Goal: Transaction & Acquisition: Purchase product/service

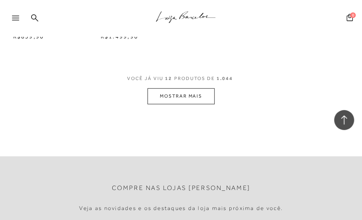
scroll to position [560, 0]
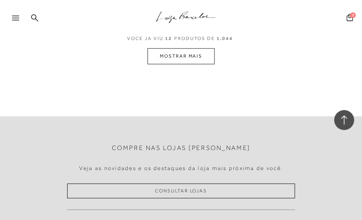
click at [181, 55] on button "MOSTRAR MAIS" at bounding box center [180, 56] width 67 height 16
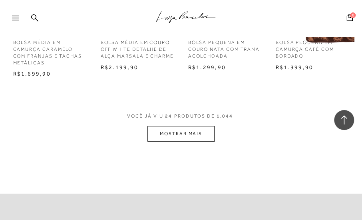
scroll to position [959, 0]
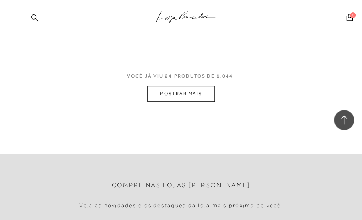
click at [187, 94] on button "MOSTRAR MAIS" at bounding box center [180, 94] width 67 height 16
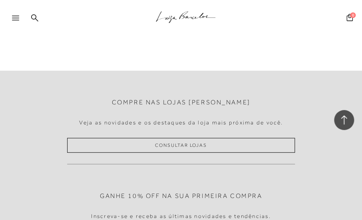
scroll to position [1399, 0]
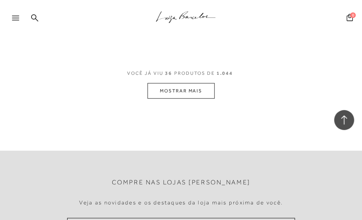
click at [193, 88] on button "MOSTRAR MAIS" at bounding box center [180, 91] width 67 height 16
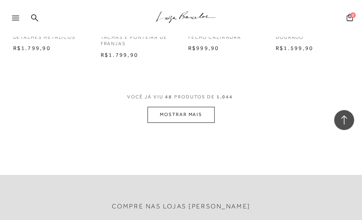
scroll to position [1838, 0]
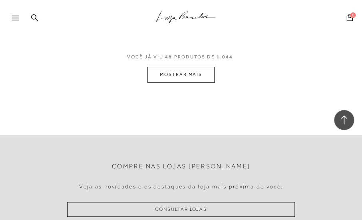
click at [189, 74] on button "MOSTRAR MAIS" at bounding box center [180, 75] width 67 height 16
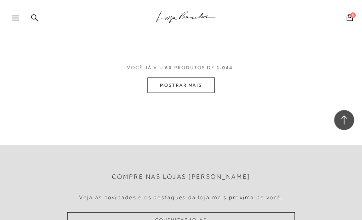
scroll to position [2278, 0]
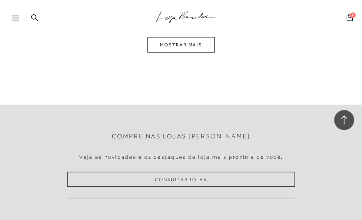
click at [201, 44] on button "MOSTRAR MAIS" at bounding box center [180, 45] width 67 height 16
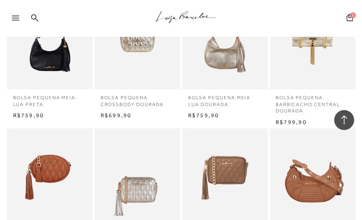
scroll to position [2695, 0]
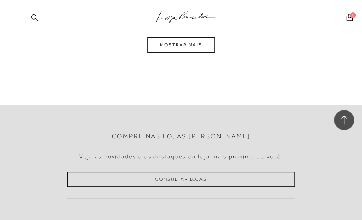
click at [193, 44] on button "MOSTRAR MAIS" at bounding box center [180, 45] width 67 height 16
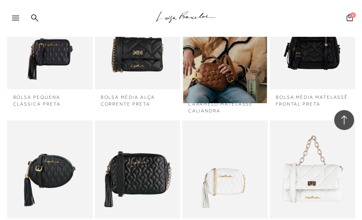
scroll to position [3111, 0]
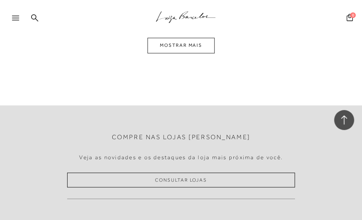
click at [15, 17] on icon at bounding box center [15, 18] width 7 height 5
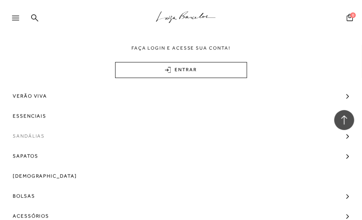
click at [40, 134] on span "Sandálias" at bounding box center [29, 136] width 32 height 20
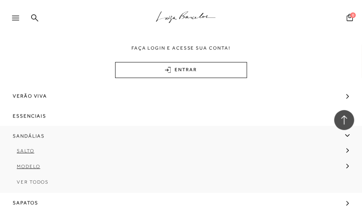
click at [36, 135] on span "Sandálias" at bounding box center [29, 136] width 32 height 20
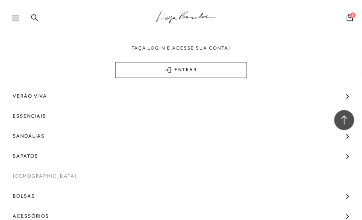
click at [37, 175] on span "[DEMOGRAPHIC_DATA]" at bounding box center [45, 176] width 64 height 20
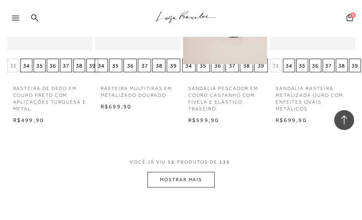
scroll to position [599, 0]
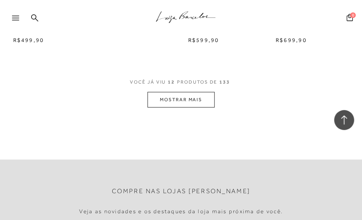
click at [199, 100] on button "MOSTRAR MAIS" at bounding box center [180, 100] width 67 height 16
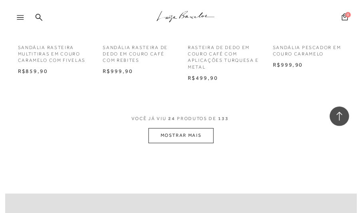
scroll to position [1119, 0]
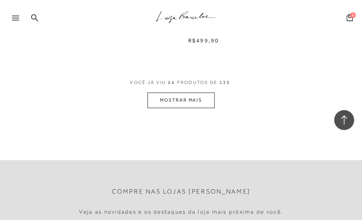
click at [176, 102] on button "MOSTRAR MAIS" at bounding box center [180, 100] width 67 height 16
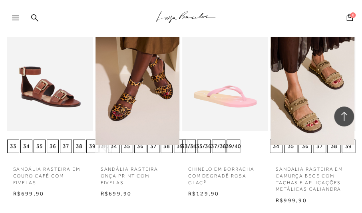
scroll to position [1559, 0]
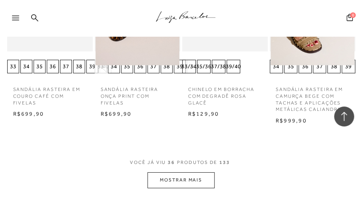
click at [203, 183] on button "MOSTRAR MAIS" at bounding box center [180, 181] width 67 height 16
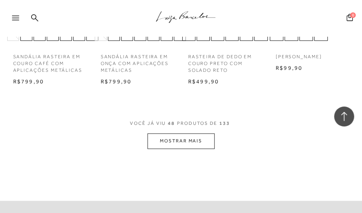
scroll to position [2158, 0]
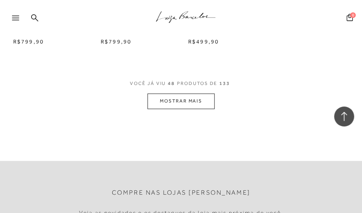
click at [184, 100] on button "MOSTRAR MAIS" at bounding box center [180, 102] width 67 height 16
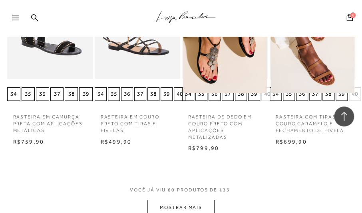
scroll to position [2638, 0]
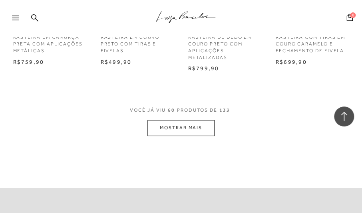
click at [200, 127] on button "MOSTRAR MAIS" at bounding box center [180, 128] width 67 height 16
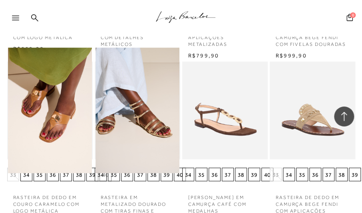
scroll to position [3157, 0]
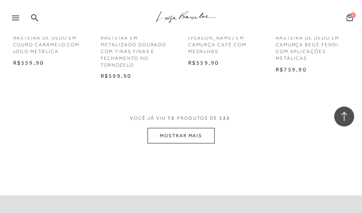
click at [193, 136] on button "MOSTRAR MAIS" at bounding box center [180, 136] width 67 height 16
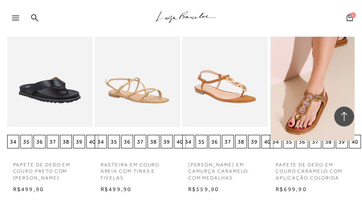
scroll to position [3637, 0]
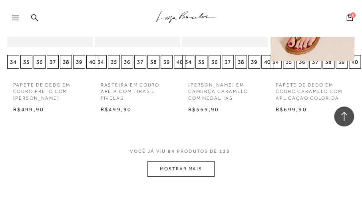
click at [190, 169] on button "MOSTRAR MAIS" at bounding box center [180, 169] width 67 height 16
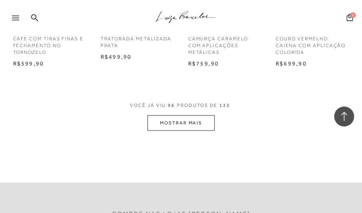
scroll to position [4236, 0]
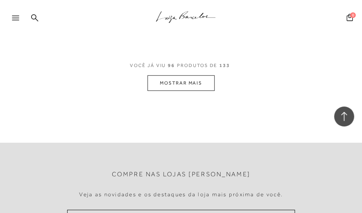
click at [185, 83] on button "MOSTRAR MAIS" at bounding box center [180, 84] width 67 height 16
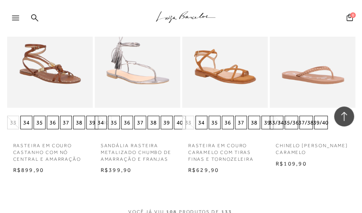
scroll to position [4636, 0]
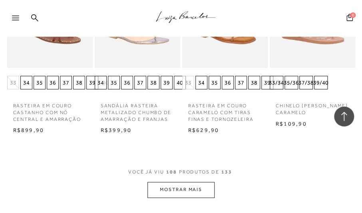
click at [180, 187] on button "MOSTRAR MAIS" at bounding box center [180, 190] width 67 height 16
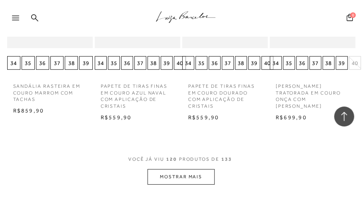
scroll to position [5235, 0]
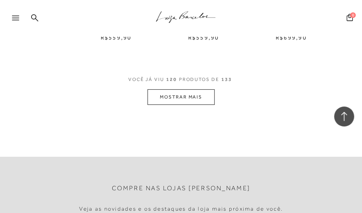
click at [182, 96] on button "MOSTRAR MAIS" at bounding box center [180, 98] width 67 height 16
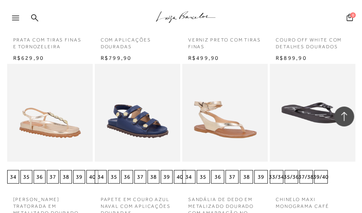
scroll to position [5595, 0]
